Goal: Information Seeking & Learning: Learn about a topic

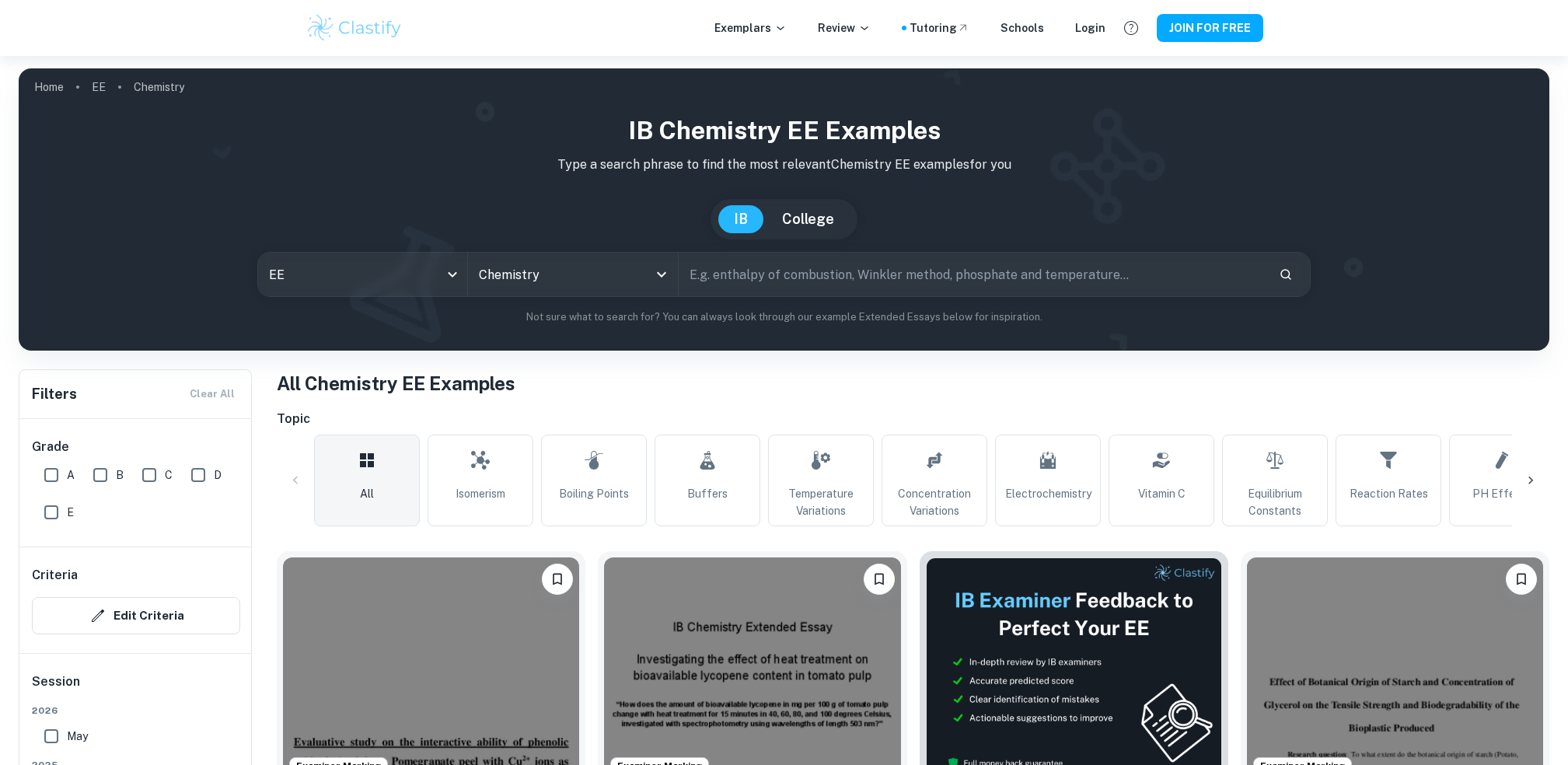
scroll to position [312, 0]
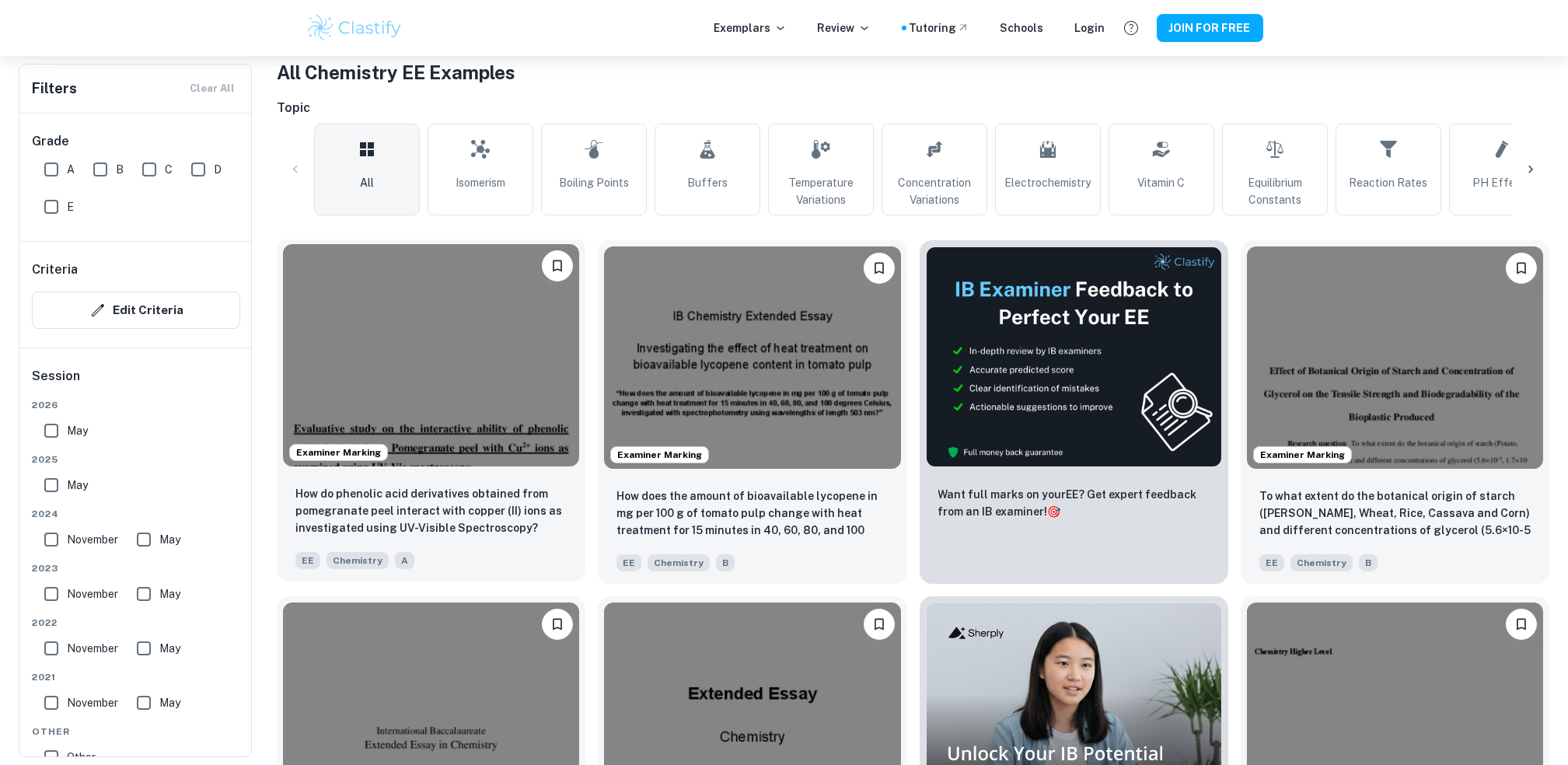
click at [540, 371] on img at bounding box center [430, 355] width 296 height 223
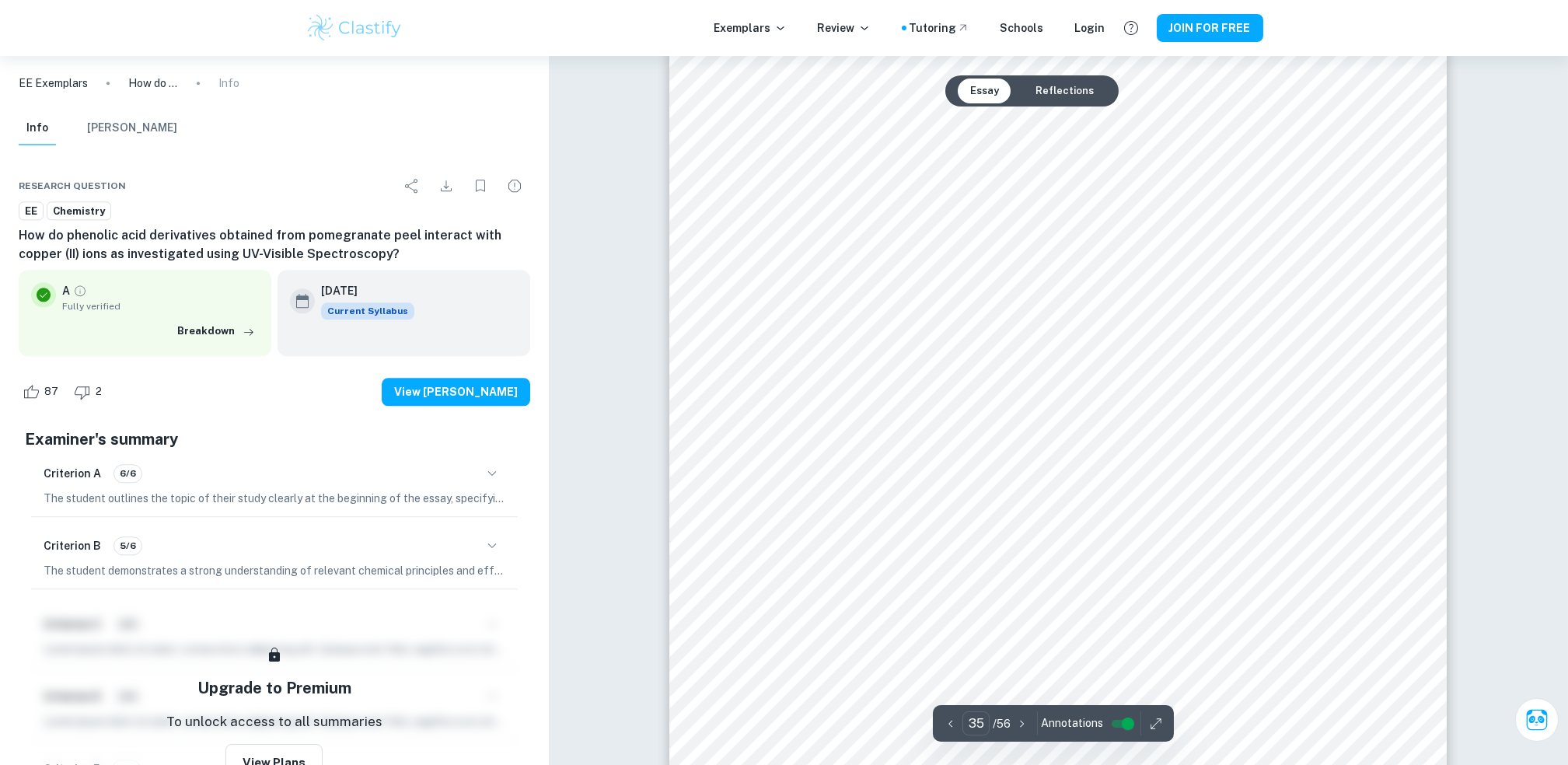
scroll to position [38560, 0]
type input "34"
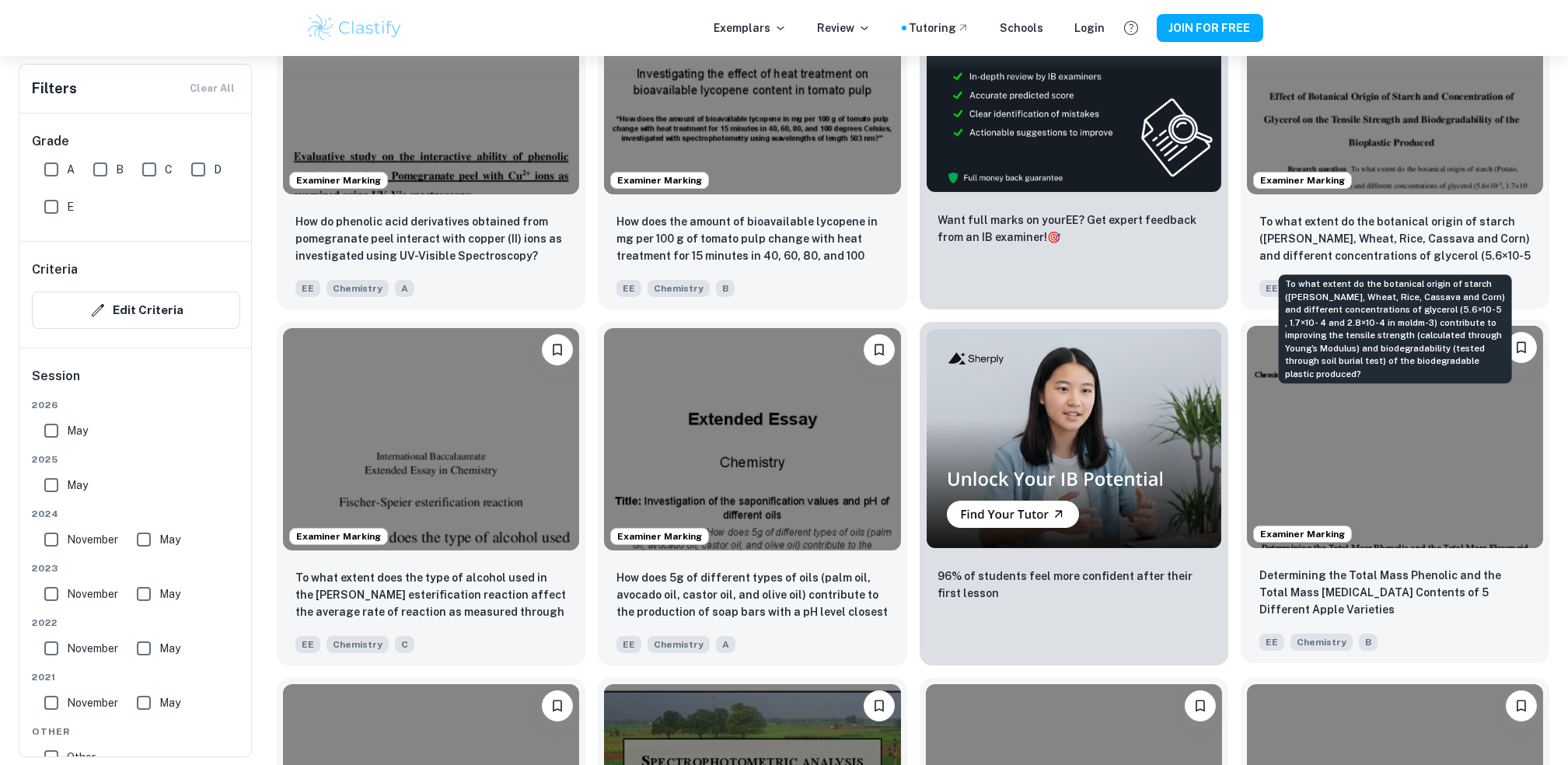
scroll to position [622, 0]
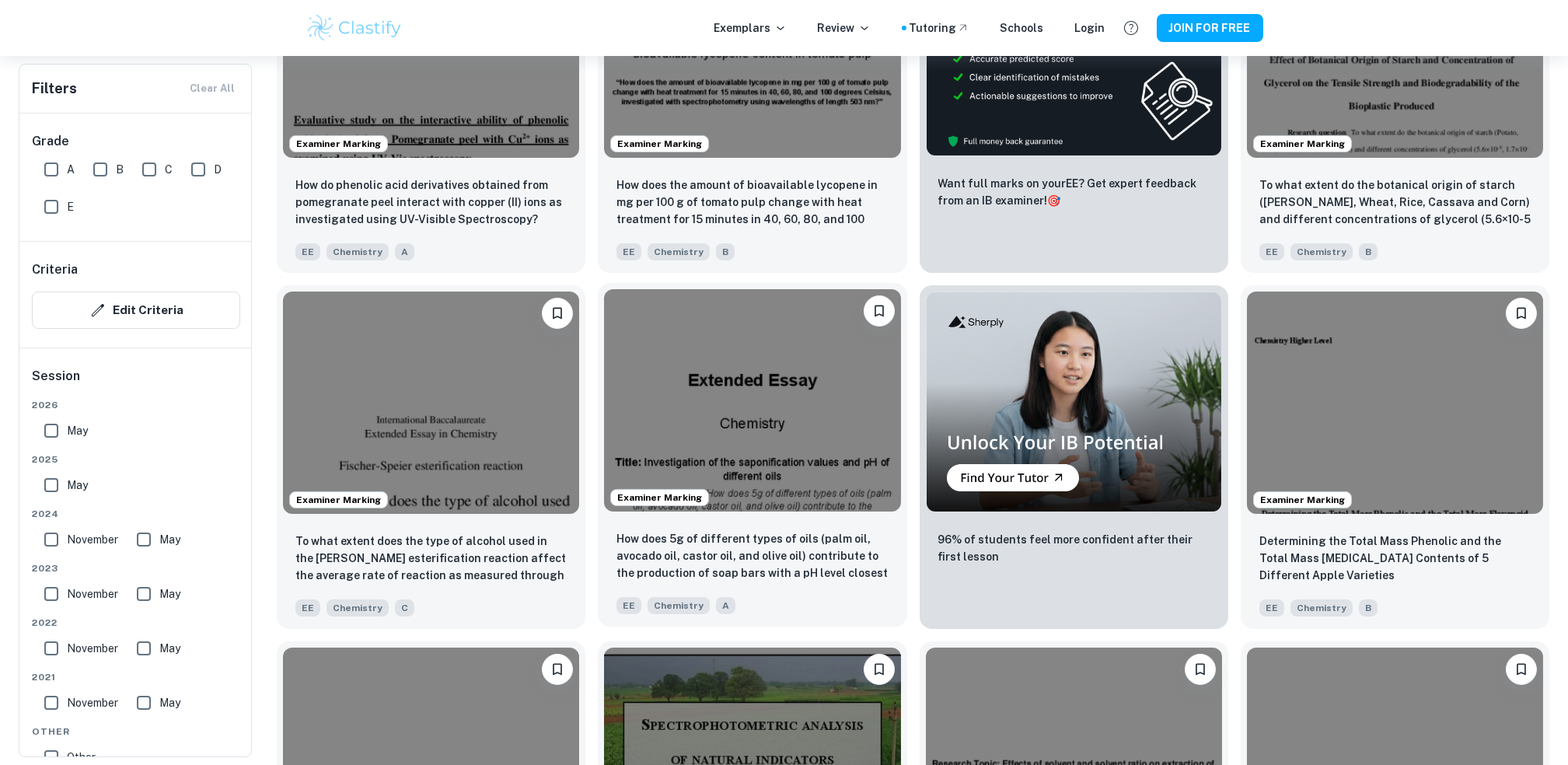
click at [714, 451] on img at bounding box center [751, 400] width 296 height 223
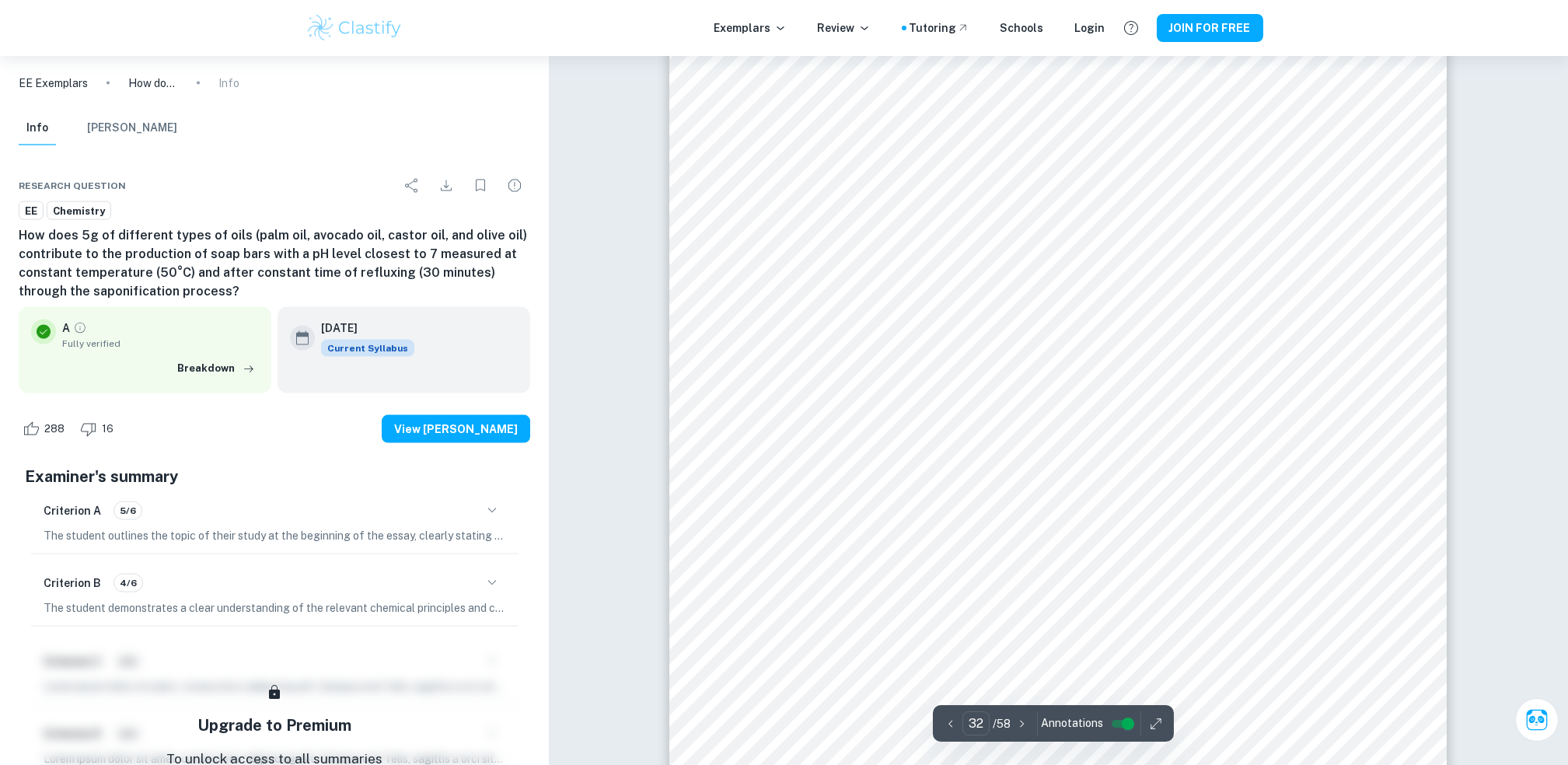
scroll to position [32376, 0]
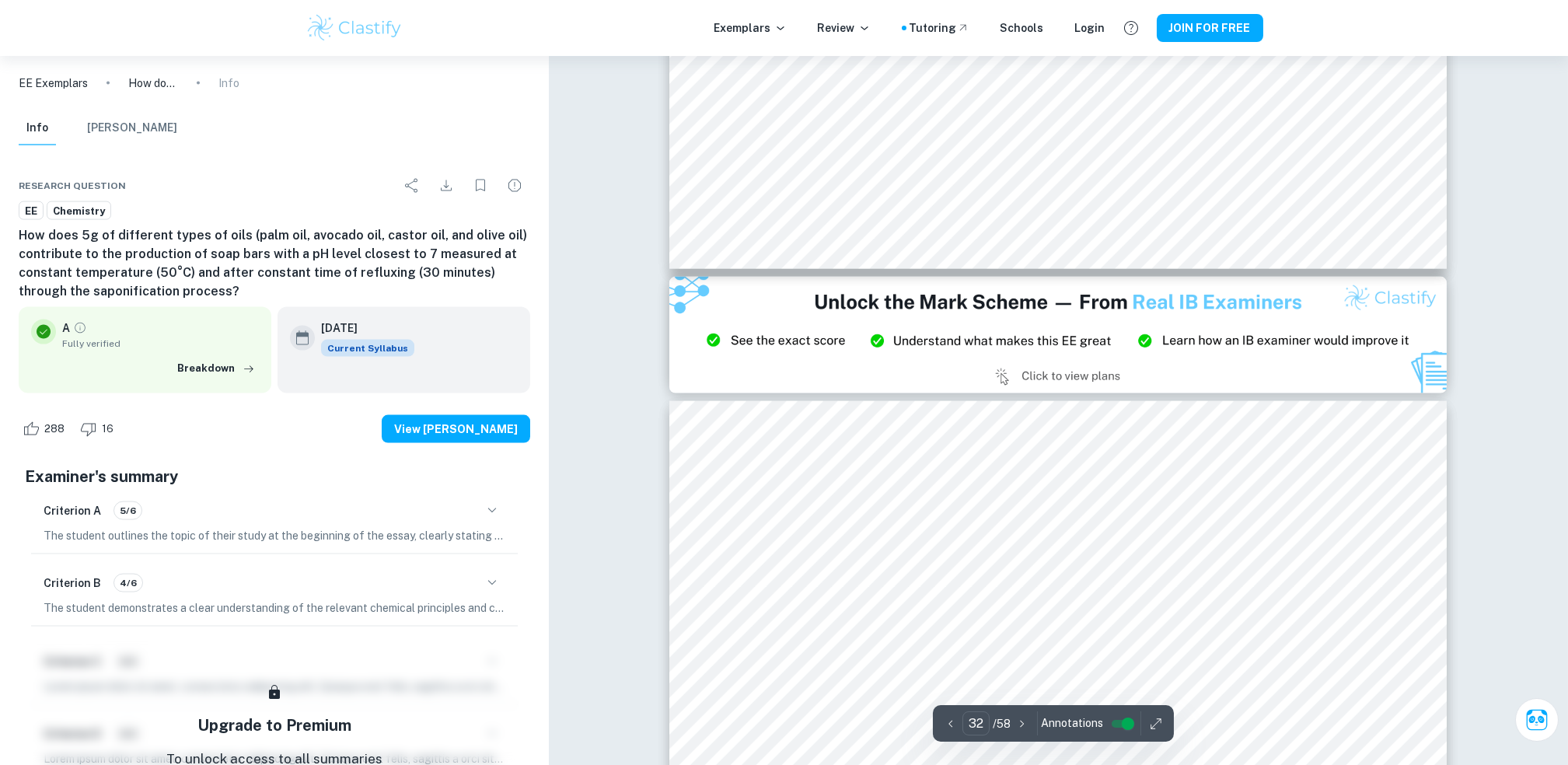
type input "33"
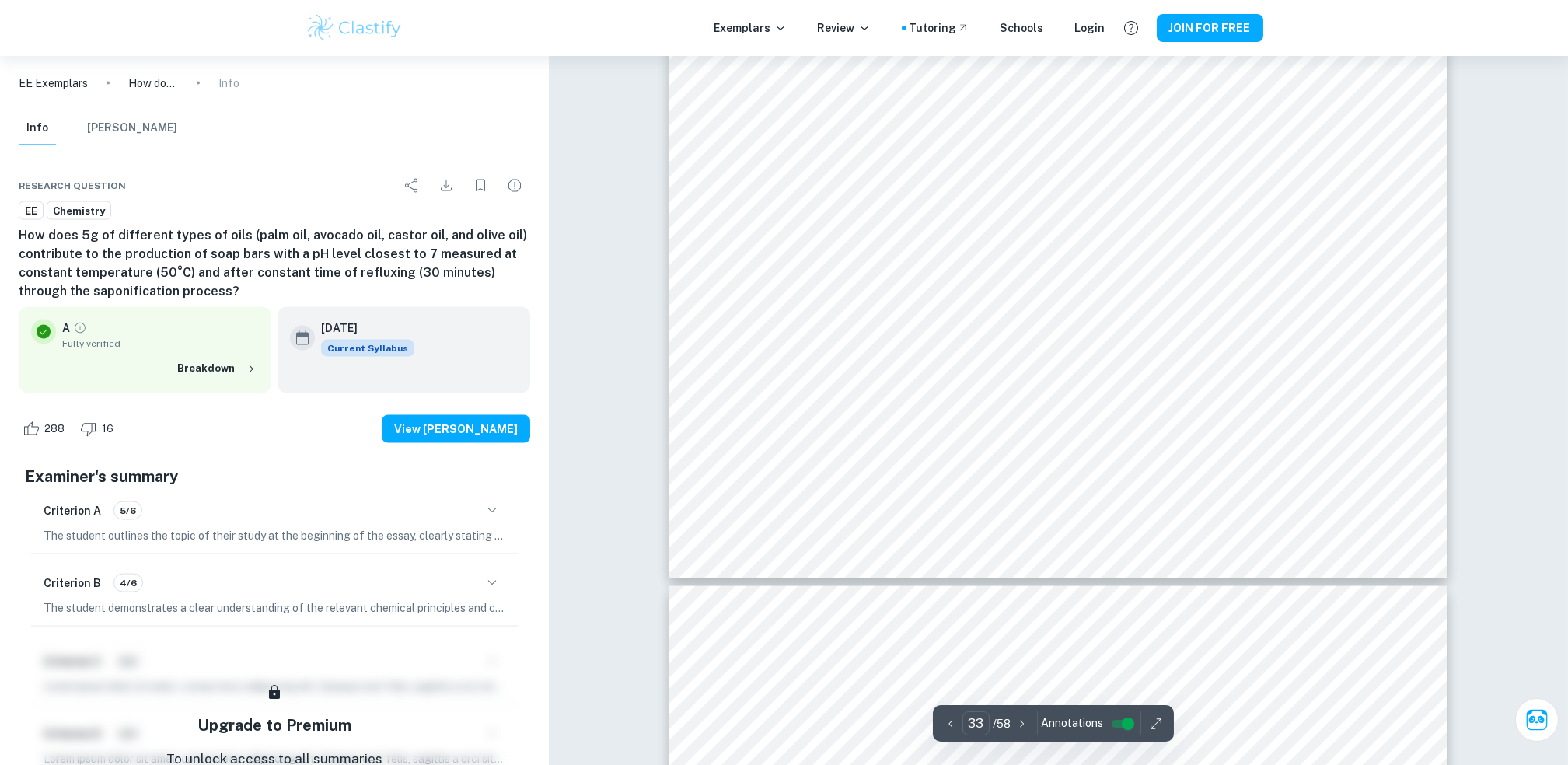
scroll to position [33828, 0]
